Goal: Contribute content: Contribute content

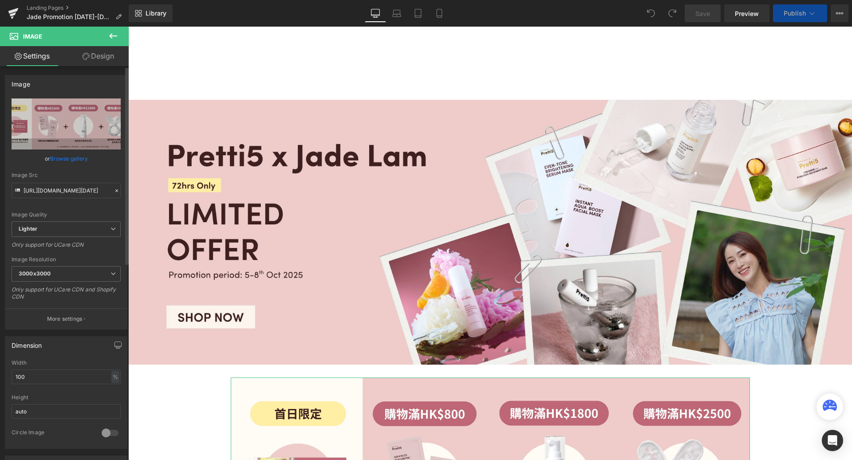
click at [73, 159] on link "Browse gallery" at bounding box center [69, 159] width 38 height 16
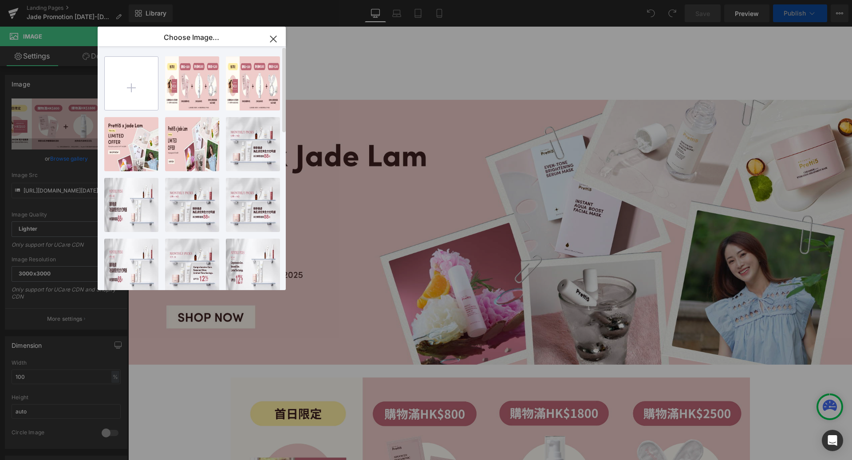
click at [126, 79] on input "file" at bounding box center [131, 83] width 53 height 53
click at [146, 85] on input "file" at bounding box center [131, 83] width 53 height 53
click at [132, 89] on input "file" at bounding box center [131, 83] width 53 height 53
click at [119, 90] on input "file" at bounding box center [131, 83] width 53 height 53
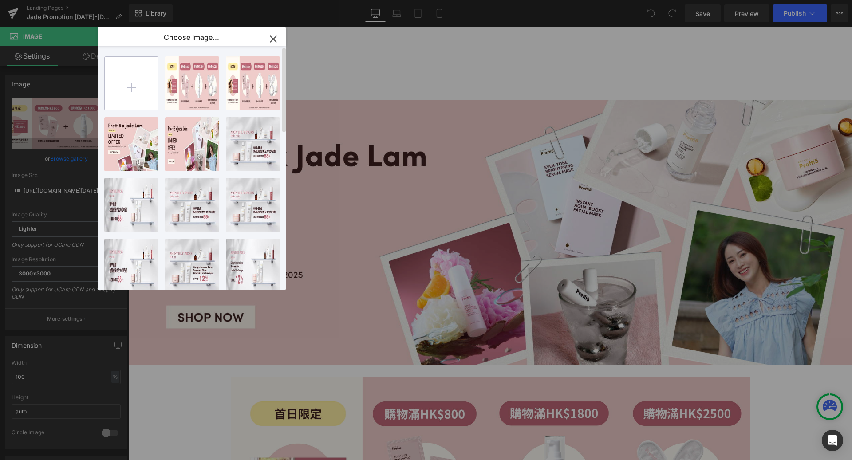
click at [119, 90] on input "file" at bounding box center [131, 83] width 53 height 53
click at [277, 41] on icon "button" at bounding box center [273, 39] width 14 height 14
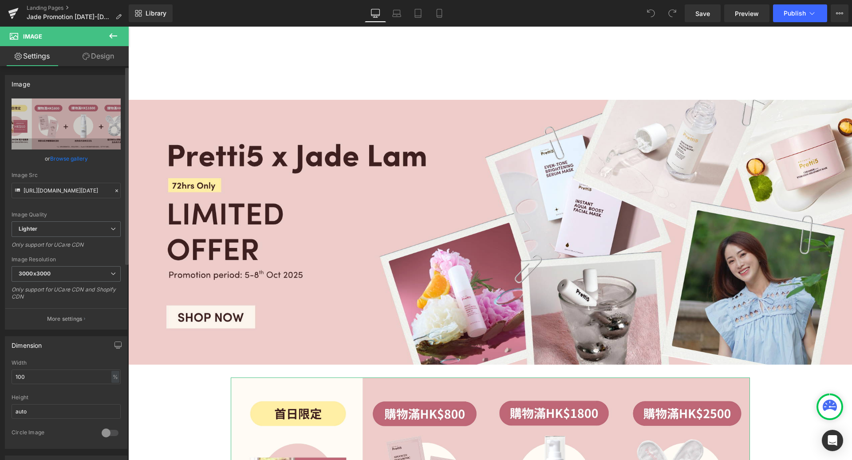
click at [80, 155] on link "Browse gallery" at bounding box center [69, 159] width 38 height 16
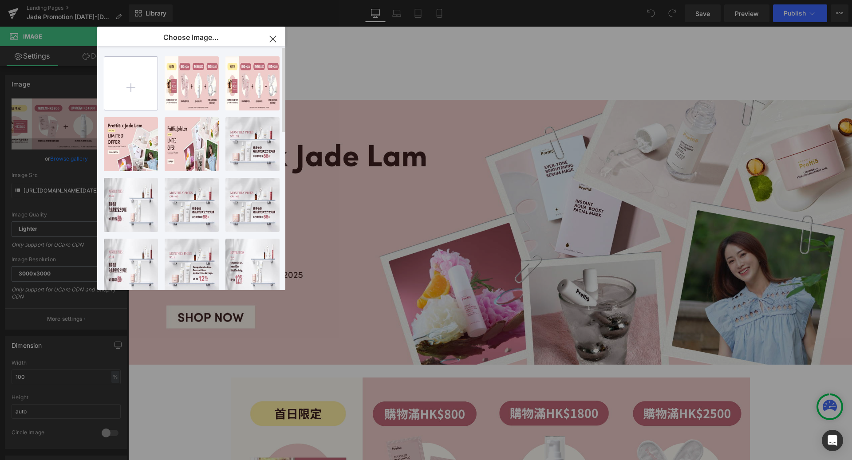
click at [130, 76] on input "file" at bounding box center [130, 83] width 53 height 53
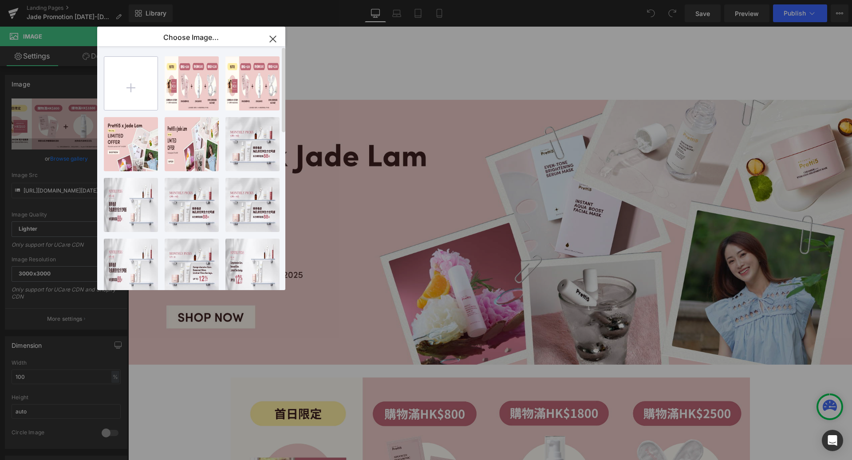
click at [130, 76] on input "file" at bounding box center [130, 83] width 53 height 53
click at [270, 37] on icon "button" at bounding box center [273, 39] width 6 height 6
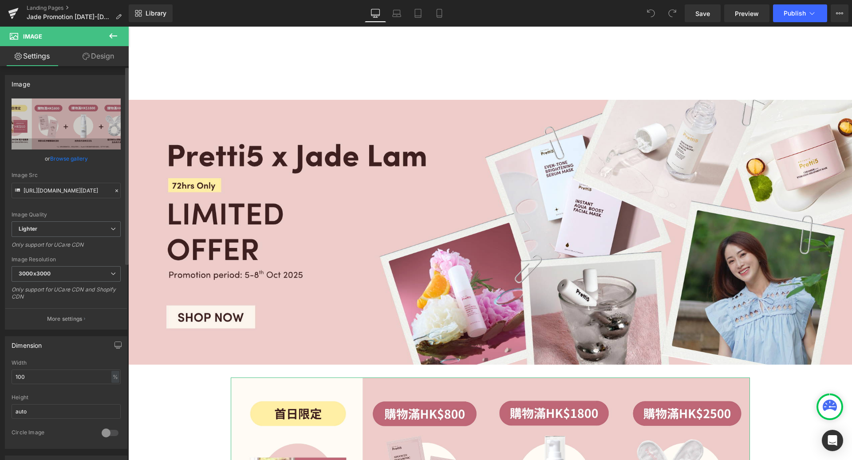
click at [84, 161] on link "Browse gallery" at bounding box center [69, 159] width 38 height 16
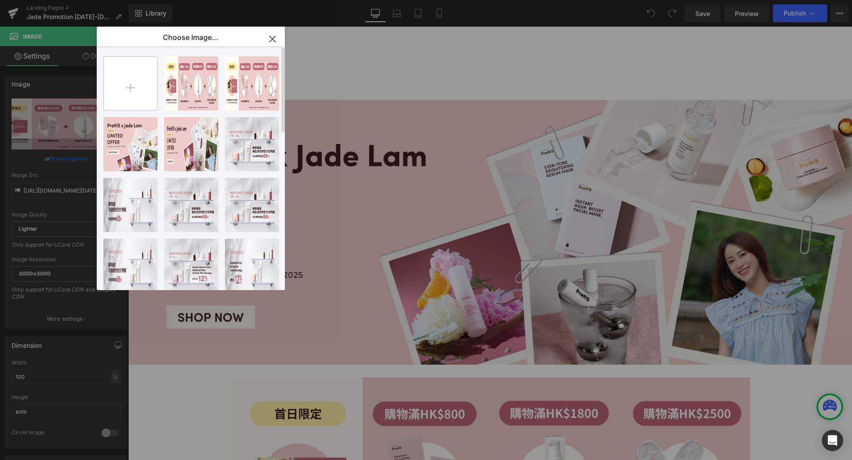
click at [126, 92] on input "file" at bounding box center [130, 83] width 53 height 53
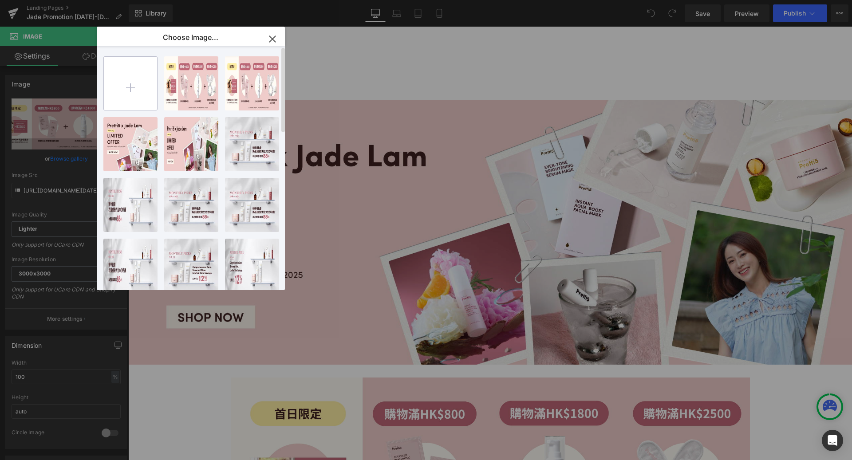
click at [126, 92] on input "file" at bounding box center [130, 83] width 53 height 53
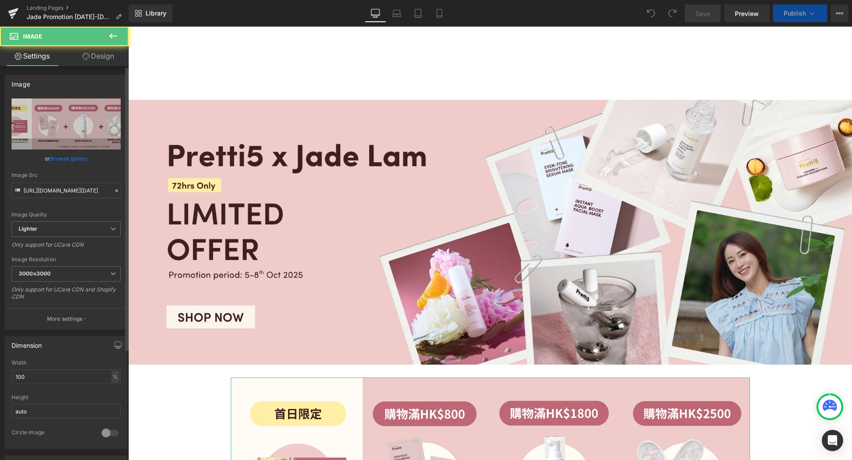
click at [72, 161] on link "Browse gallery" at bounding box center [69, 159] width 38 height 16
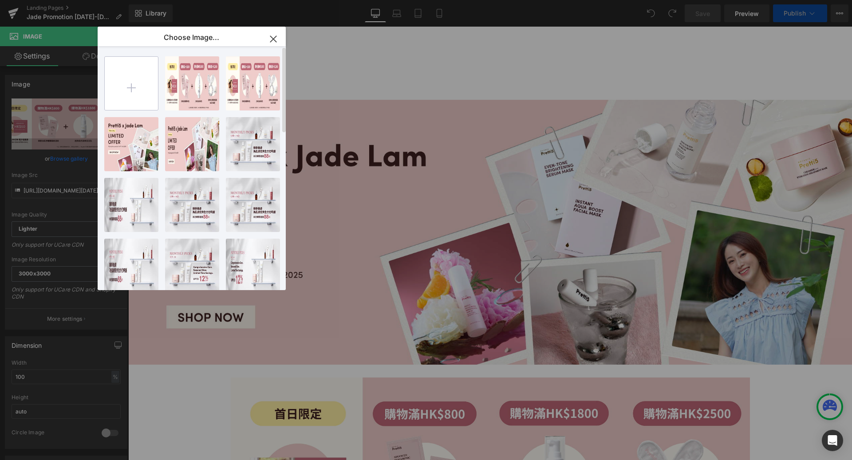
click at [136, 96] on input "file" at bounding box center [131, 83] width 53 height 53
click at [130, 70] on input "file" at bounding box center [131, 83] width 53 height 53
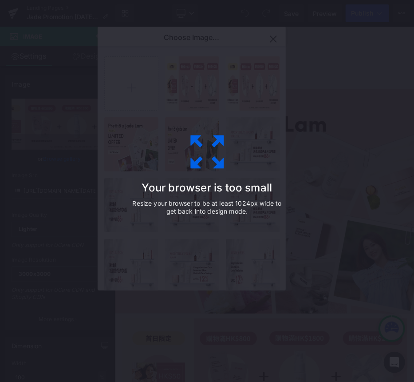
click at [293, 56] on div "Your browser is too small Resize your browser to be at least 1024px wide to get…" at bounding box center [207, 191] width 414 height 382
click at [275, 44] on div "Your browser is too small Resize your browser to be at least 1024px wide to get…" at bounding box center [207, 191] width 414 height 382
click at [222, 212] on p "Resize your browser to be at least 1024px wide to get back into design mode." at bounding box center [207, 207] width 155 height 16
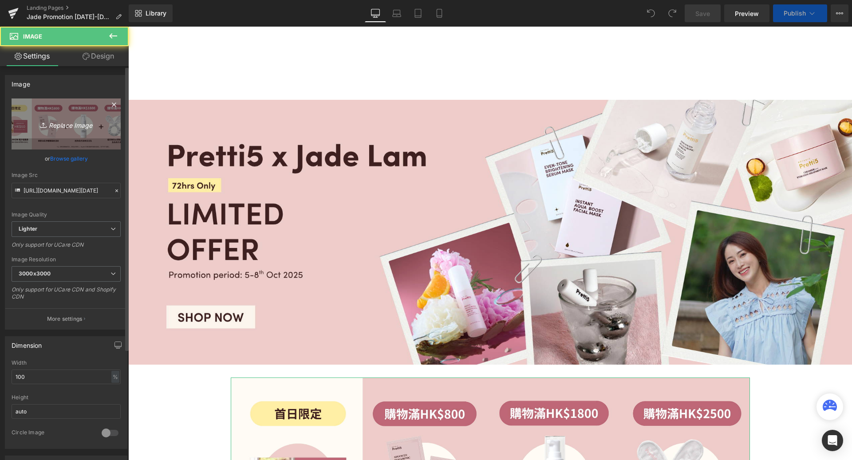
click at [55, 128] on icon "Replace Image" at bounding box center [66, 123] width 71 height 11
click at [56, 126] on icon "Replace Image" at bounding box center [66, 123] width 71 height 11
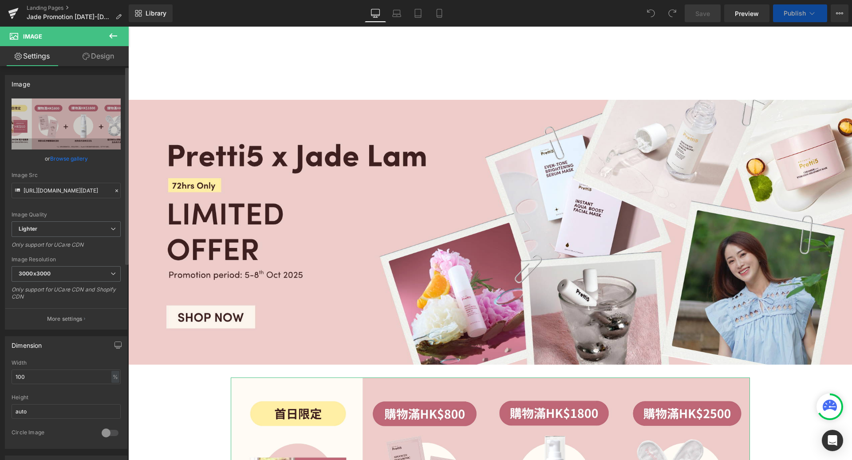
click at [54, 166] on div "Image Quality Lighter Lightest Lighter Lighter Lightest Only support for UCare …" at bounding box center [66, 159] width 109 height 123
click at [54, 158] on link "Browse gallery" at bounding box center [69, 159] width 38 height 16
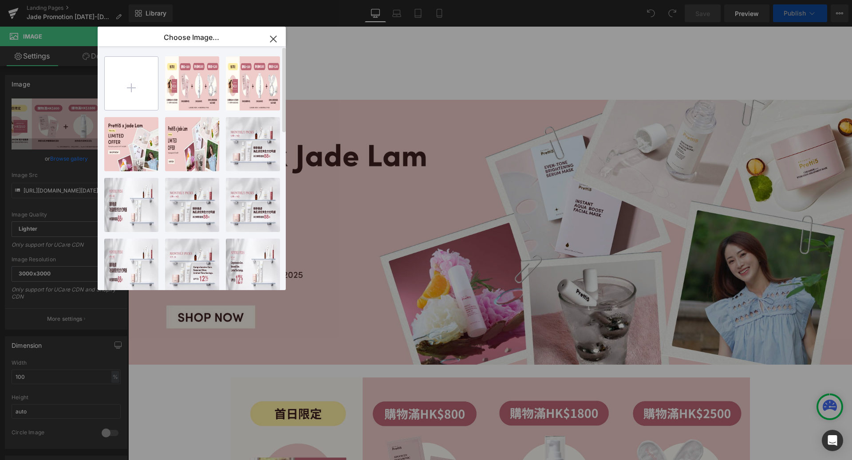
click at [120, 87] on input "file" at bounding box center [131, 83] width 53 height 53
click at [128, 87] on input "file" at bounding box center [131, 83] width 53 height 53
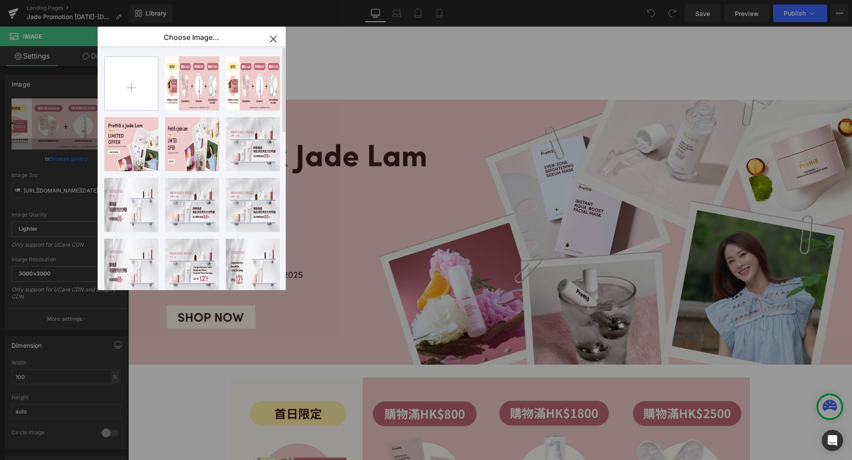
click at [128, 87] on input "file" at bounding box center [131, 83] width 53 height 53
click at [142, 86] on input "file" at bounding box center [131, 83] width 53 height 53
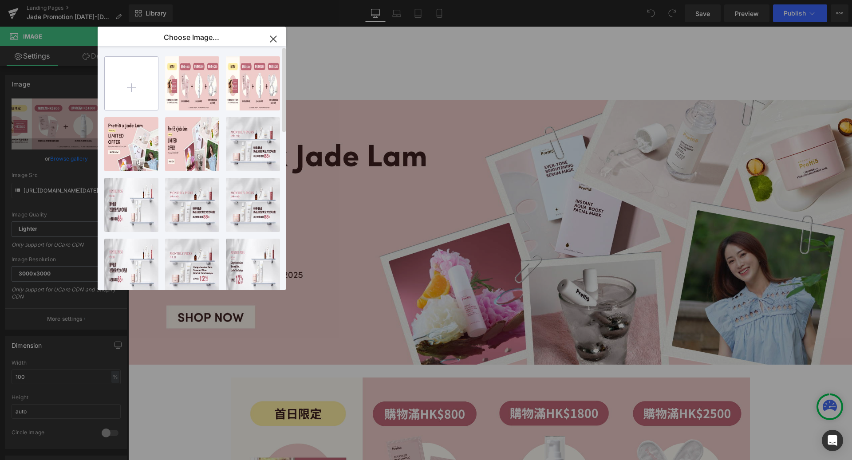
click at [138, 93] on input "file" at bounding box center [131, 83] width 53 height 53
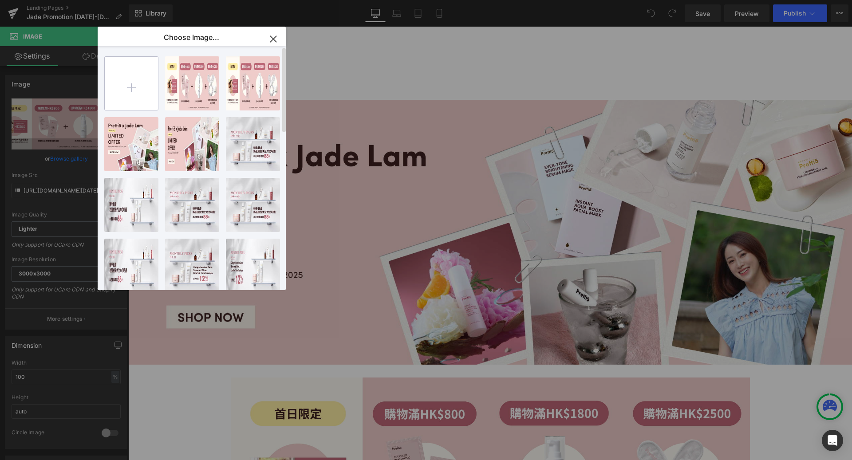
click at [138, 93] on input "file" at bounding box center [131, 83] width 53 height 53
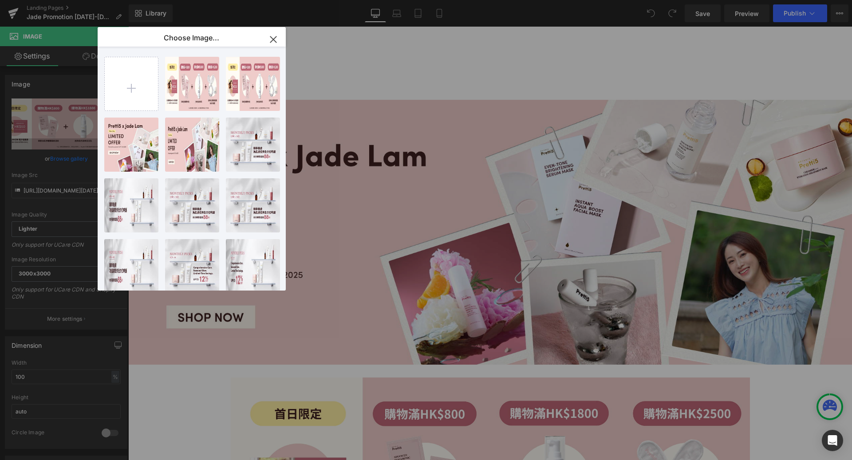
click at [272, 34] on icon "button" at bounding box center [273, 39] width 14 height 14
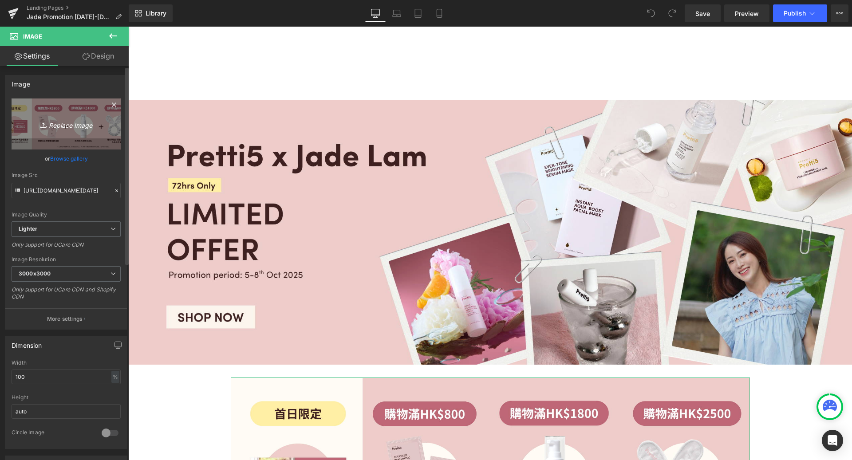
click at [66, 119] on icon "Replace Image" at bounding box center [66, 123] width 71 height 11
click at [43, 130] on link "Replace Image" at bounding box center [66, 123] width 109 height 51
click at [42, 126] on icon at bounding box center [44, 125] width 9 height 9
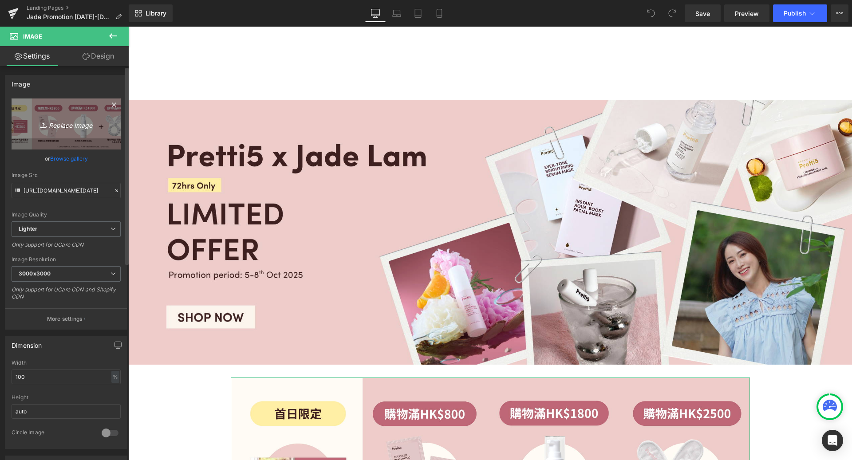
click at [42, 126] on icon at bounding box center [44, 125] width 9 height 9
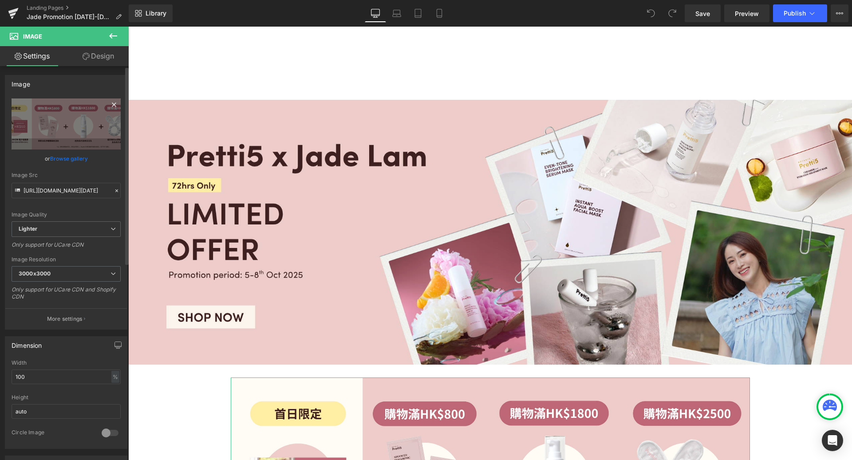
click at [109, 104] on icon at bounding box center [114, 104] width 11 height 11
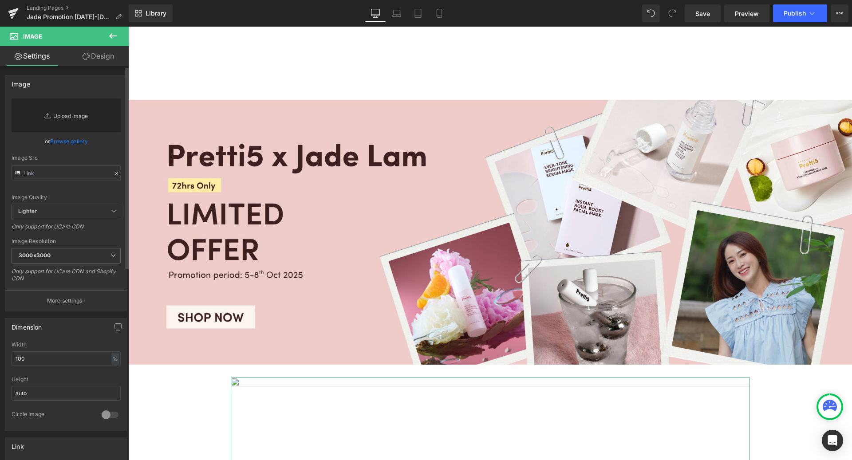
click at [75, 123] on link "Replace Image" at bounding box center [66, 115] width 109 height 34
click at [59, 118] on link "Replace Image" at bounding box center [66, 115] width 109 height 34
click at [56, 153] on div "Image Quality Lighter Lightest Lighter Lighter Lightest Only support for UCare …" at bounding box center [66, 151] width 109 height 106
click at [56, 142] on link "Browse gallery" at bounding box center [69, 142] width 38 height 16
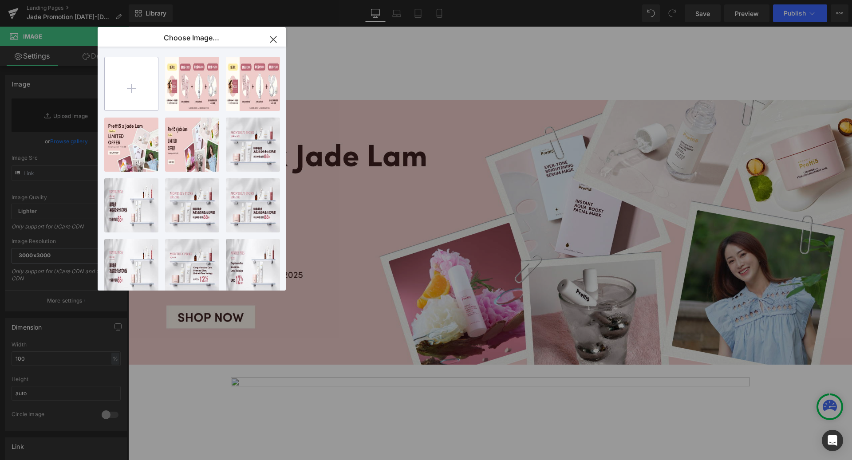
click at [124, 89] on input "file" at bounding box center [131, 83] width 53 height 53
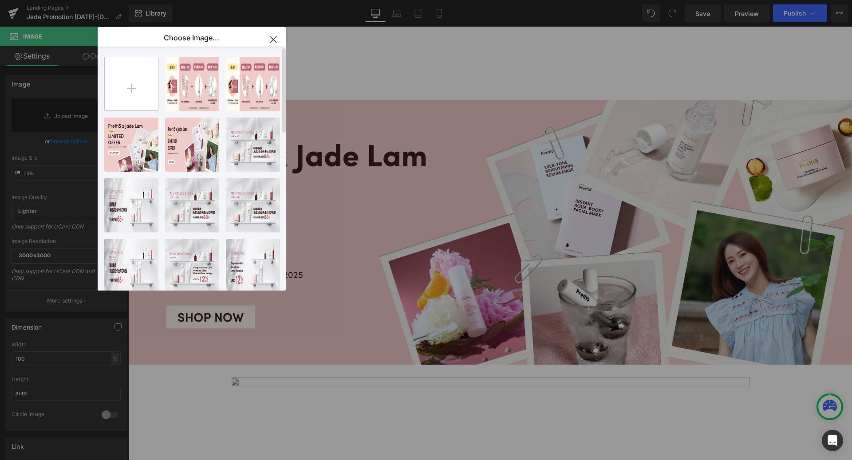
click at [124, 89] on input "file" at bounding box center [131, 83] width 53 height 53
click at [185, 87] on div "KK Mar ...sell.png 453.10 KB" at bounding box center [192, 84] width 54 height 54
type input "[URL][DOMAIN_NAME][DATE]"
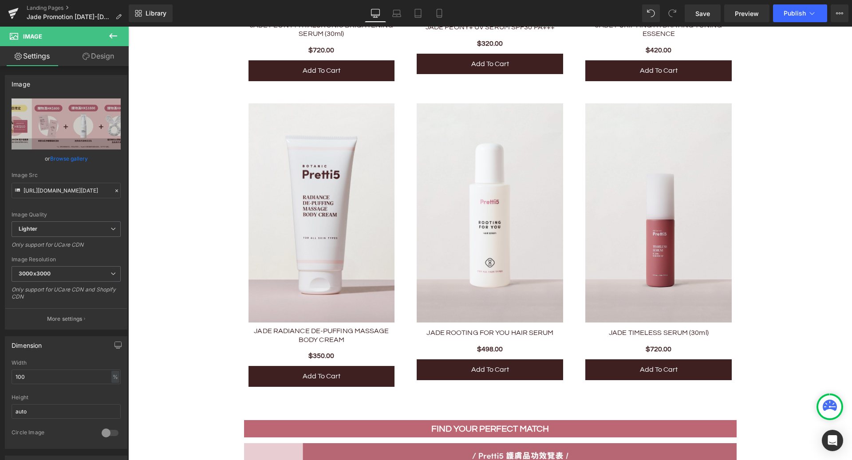
scroll to position [2527, 0]
